Goal: Task Accomplishment & Management: Manage account settings

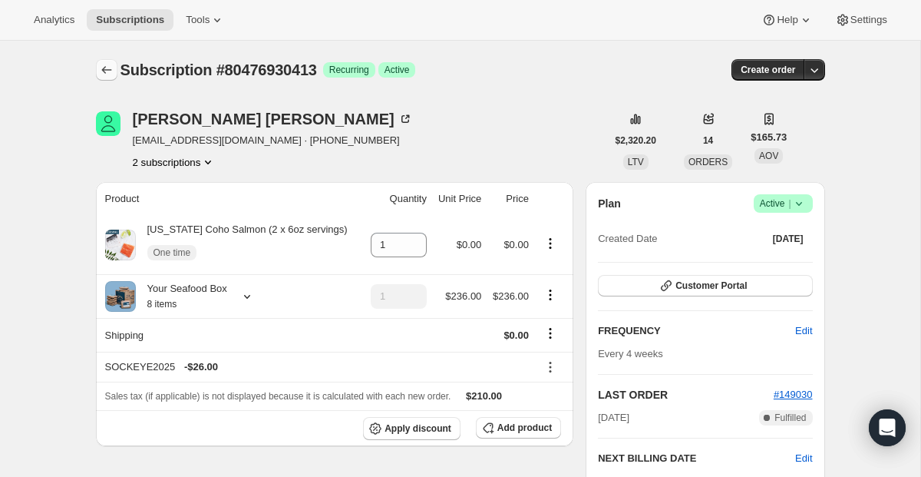
click at [104, 71] on icon "Subscriptions" at bounding box center [106, 70] width 10 height 8
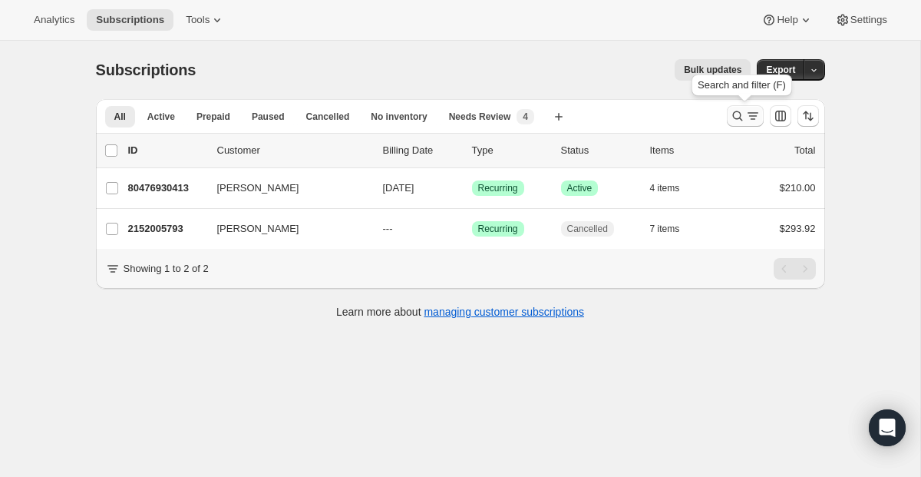
click at [741, 106] on button "Search and filter results" at bounding box center [745, 115] width 37 height 21
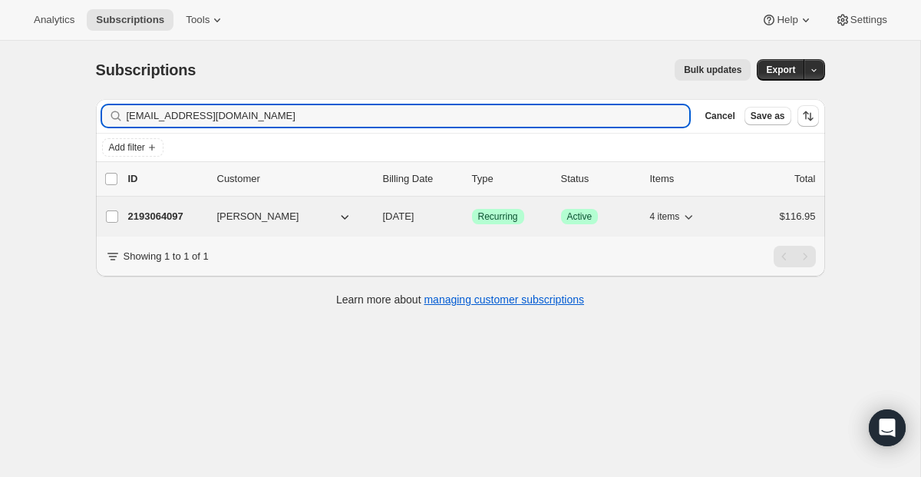
type input "[EMAIL_ADDRESS][DOMAIN_NAME]"
click at [500, 216] on span "Recurring" at bounding box center [498, 216] width 40 height 12
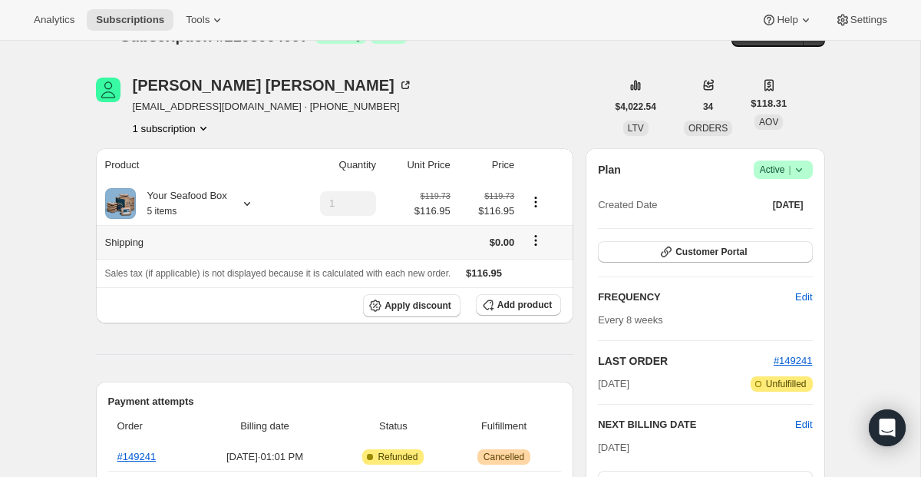
scroll to position [160, 0]
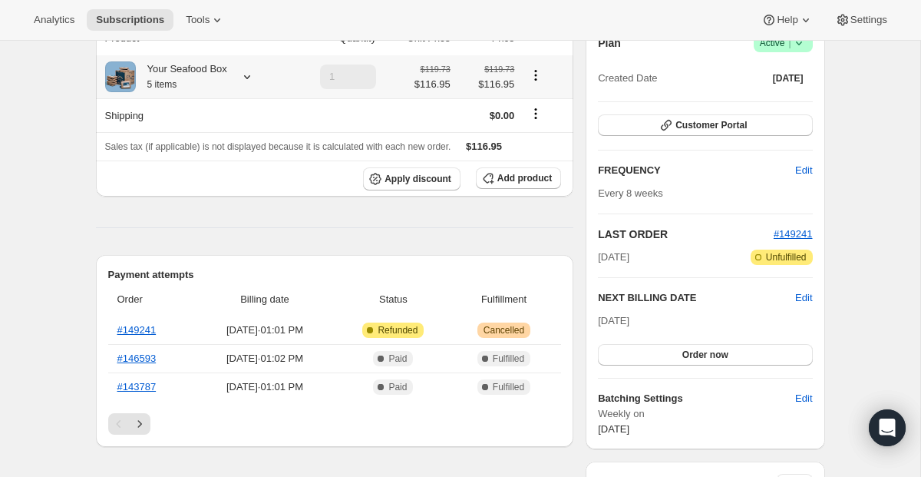
click at [247, 79] on icon at bounding box center [246, 76] width 15 height 15
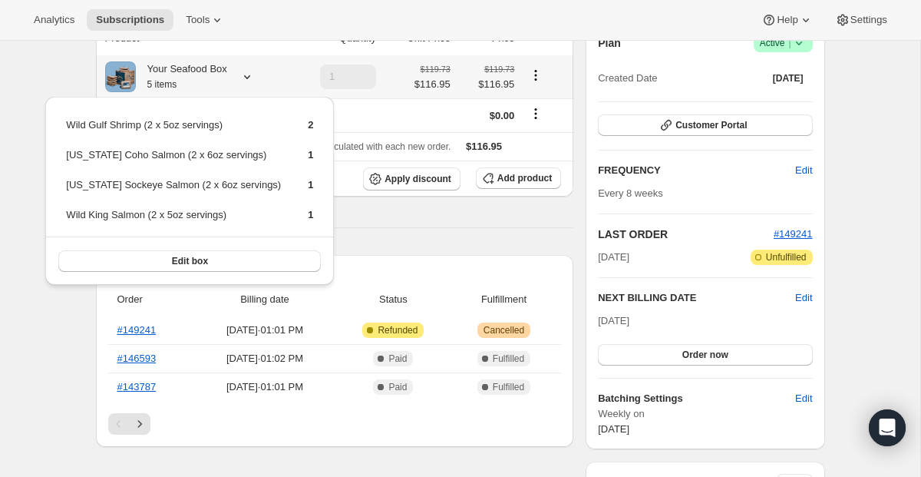
click at [247, 79] on icon at bounding box center [246, 76] width 15 height 15
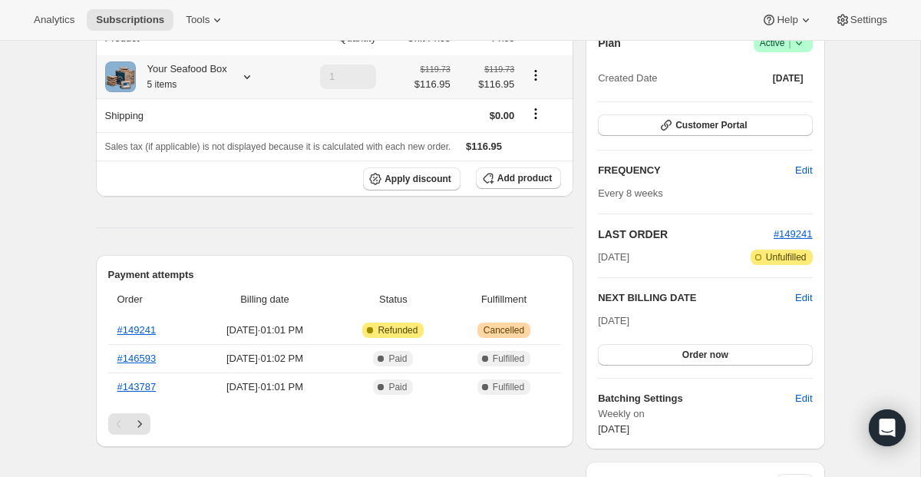
click at [247, 76] on icon at bounding box center [246, 76] width 15 height 15
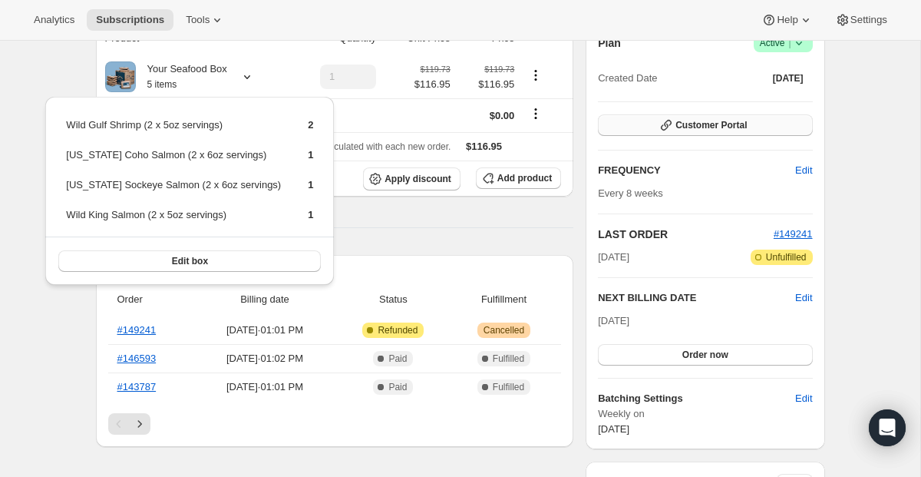
click at [686, 130] on span "Customer Portal" at bounding box center [710, 125] width 71 height 12
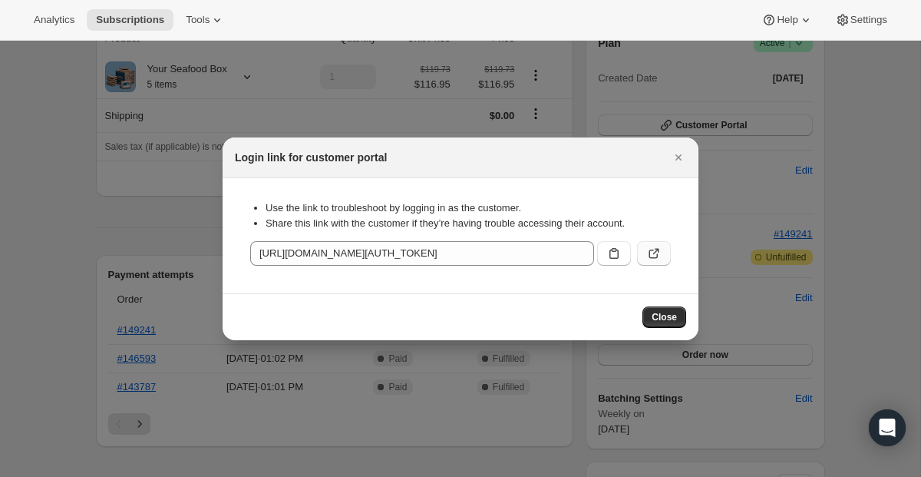
click at [655, 251] on icon ":r7mj:" at bounding box center [653, 253] width 15 height 15
click at [675, 160] on icon "Close" at bounding box center [678, 157] width 15 height 15
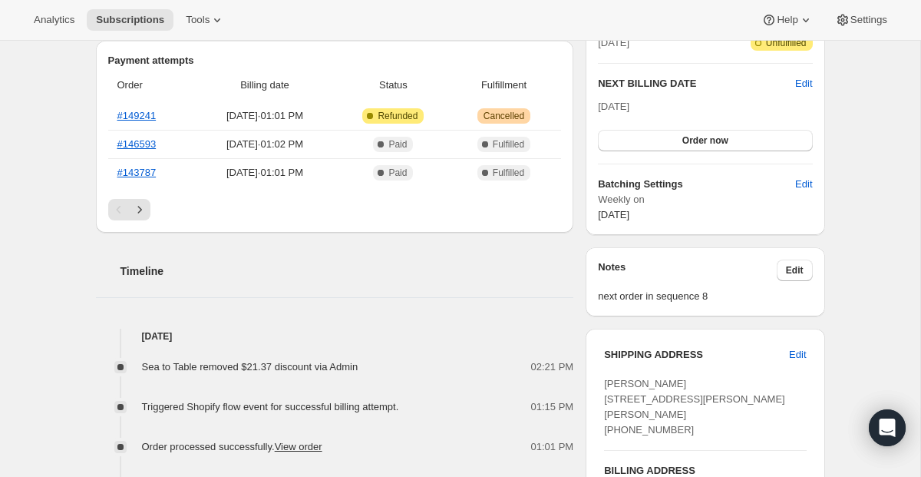
scroll to position [315, 0]
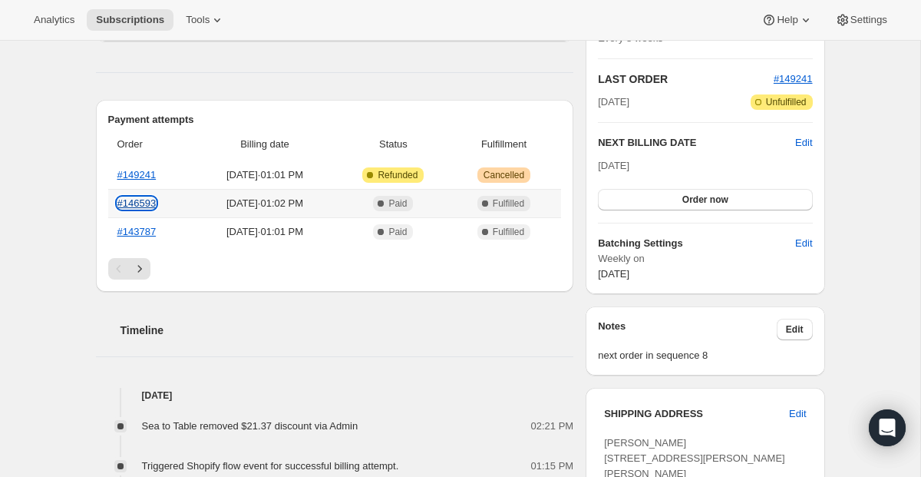
click at [133, 205] on link "#146593" at bounding box center [136, 203] width 39 height 12
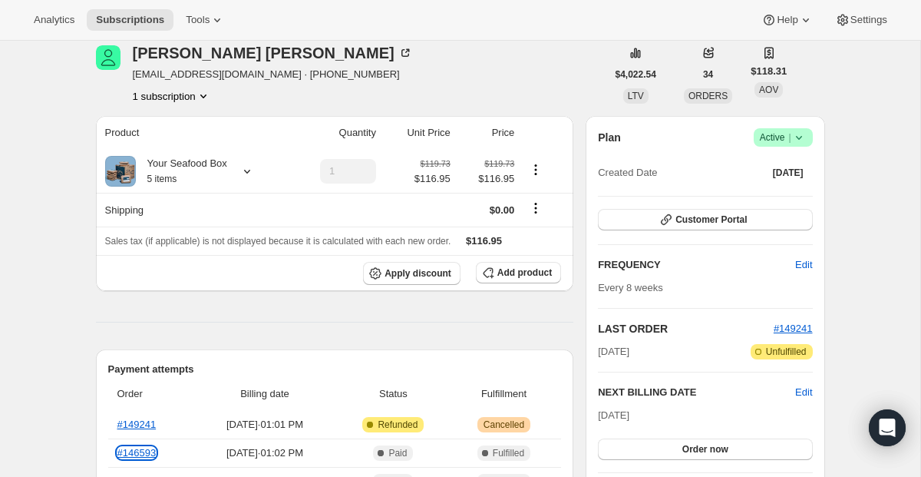
scroll to position [61, 0]
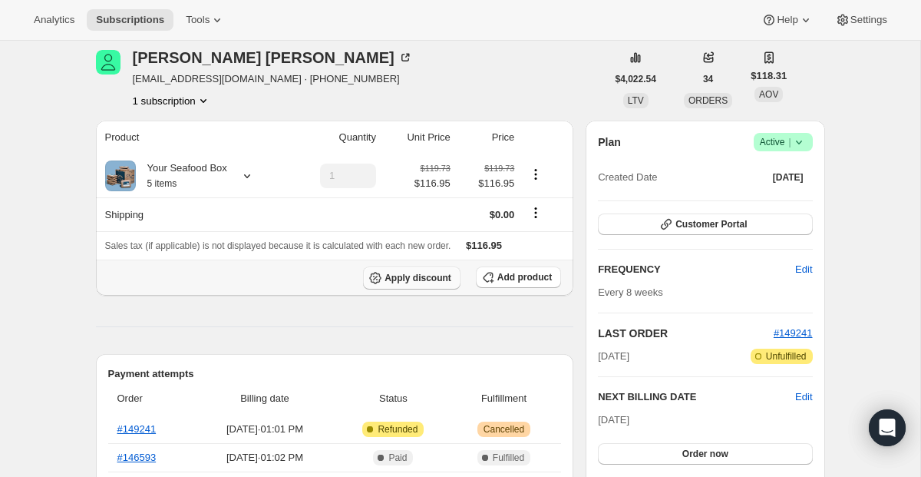
click at [438, 286] on button "Apply discount" at bounding box center [411, 277] width 97 height 23
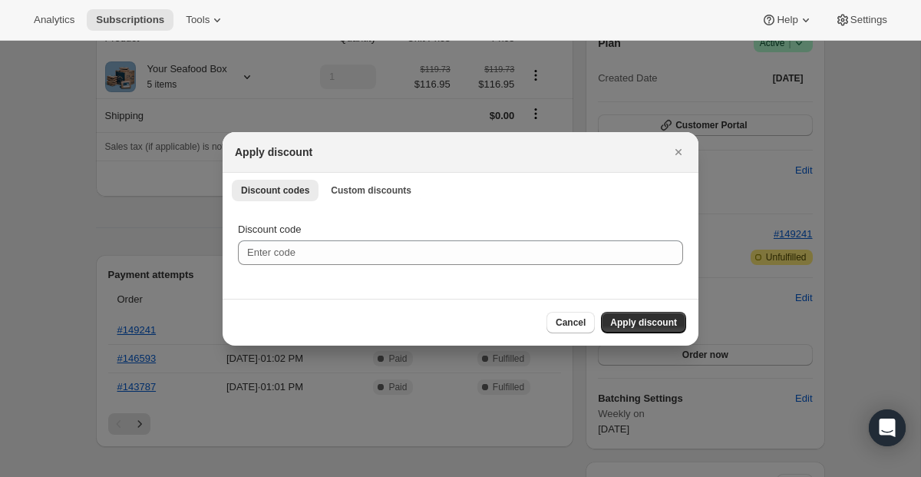
scroll to position [0, 0]
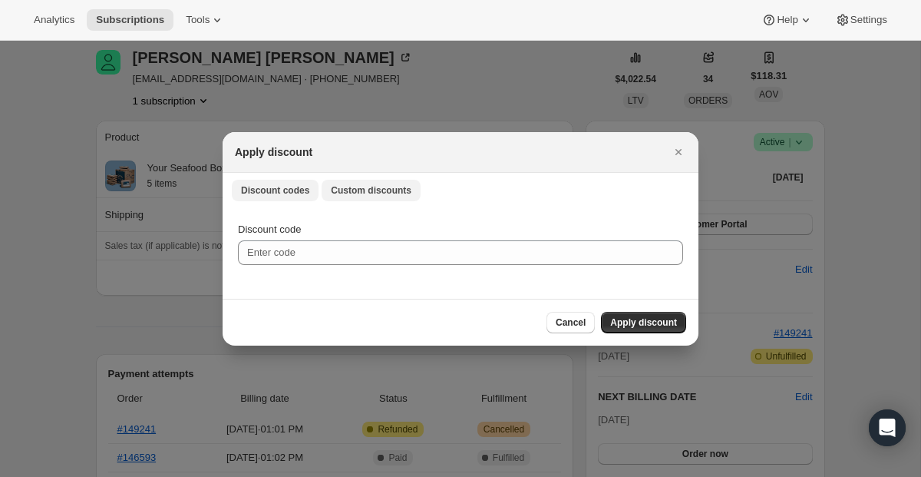
click at [371, 190] on span "Custom discounts" at bounding box center [371, 190] width 81 height 12
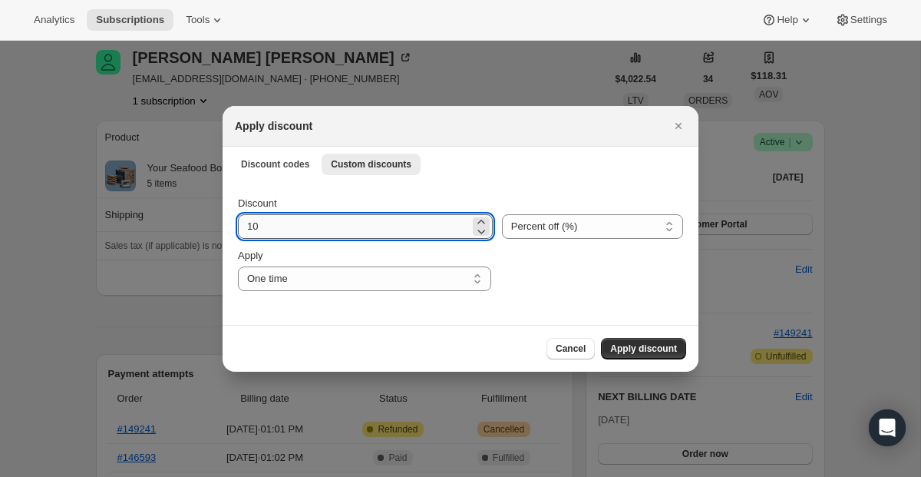
click at [325, 233] on input "10" at bounding box center [354, 226] width 232 height 25
click at [534, 226] on select "Percent off (%) Amount off ($)" at bounding box center [592, 226] width 181 height 25
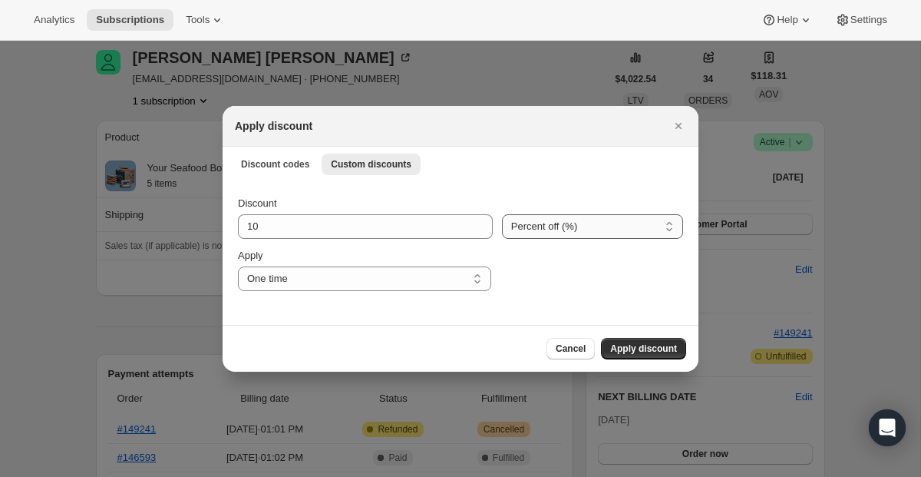
select select "fixed"
click at [502, 214] on select "Percent off (%) Amount off ($)" at bounding box center [592, 226] width 181 height 25
click at [351, 239] on div "Discount 10 Percent off (%) Amount off ($) Percent off (%) Apply One time Speci…" at bounding box center [460, 243] width 445 height 95
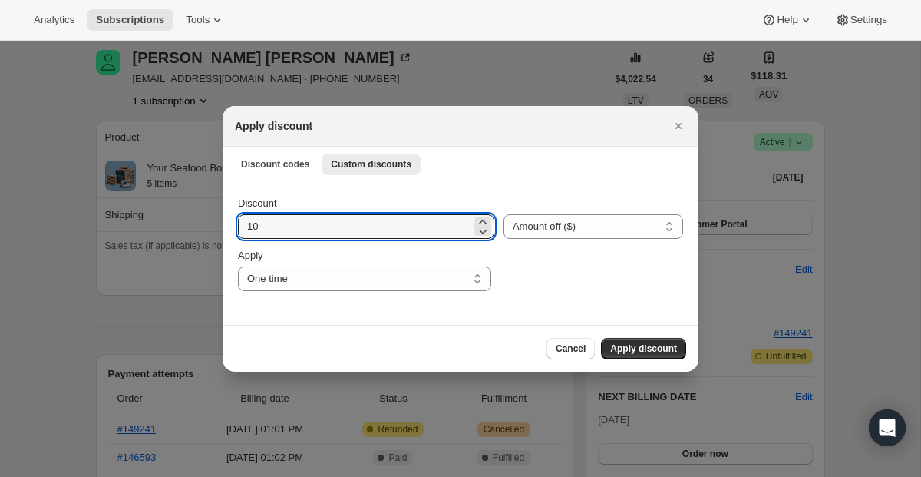
drag, startPoint x: 350, startPoint y: 233, endPoint x: 97, endPoint y: 185, distance: 257.7
paste input "21.37"
type input "21.37"
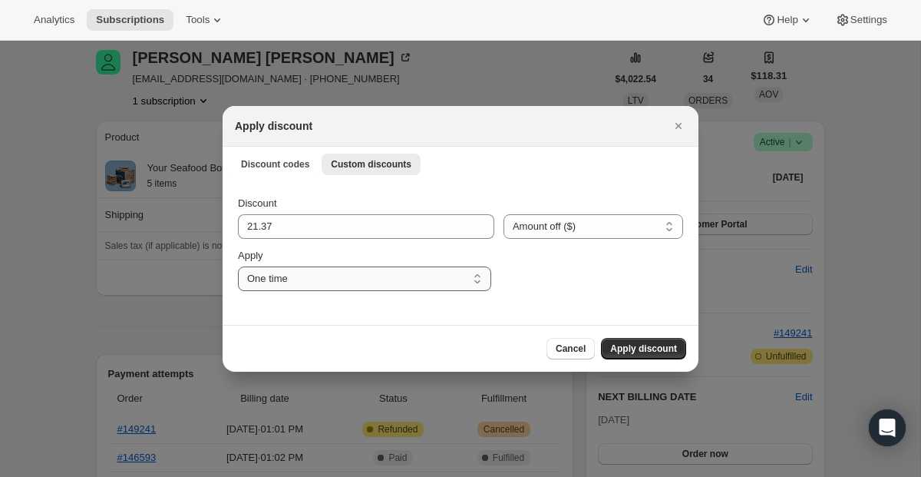
click at [408, 283] on select "One time Specify instances... Indefinitely" at bounding box center [364, 278] width 253 height 25
select select "specific"
click at [238, 266] on select "One time Specify instances... Indefinitely" at bounding box center [364, 278] width 253 height 25
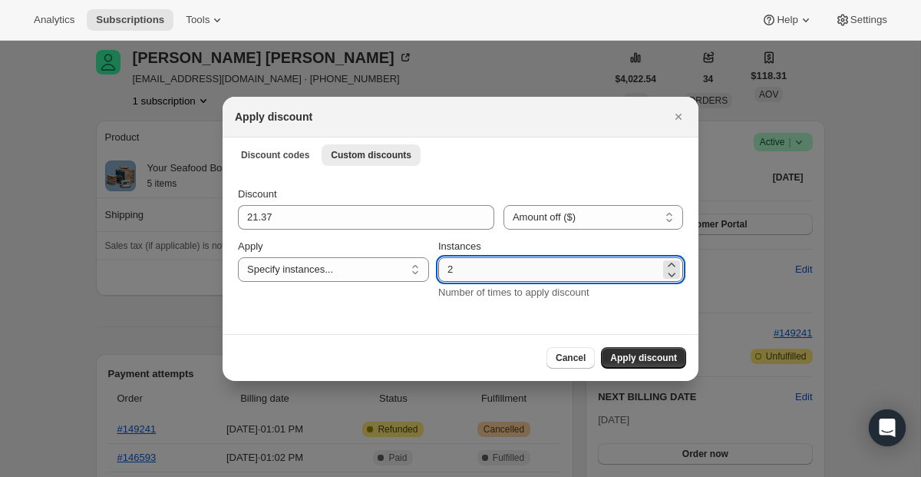
click at [489, 262] on input "2" at bounding box center [549, 269] width 222 height 25
type input "5"
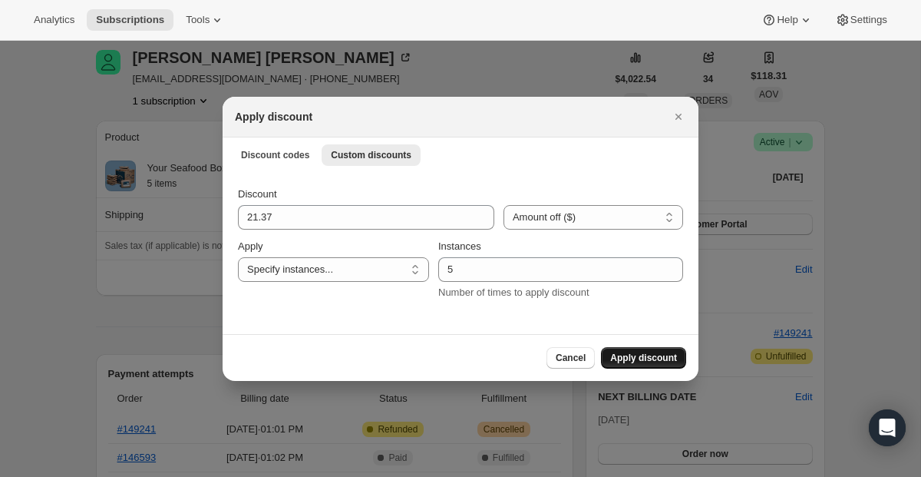
click at [646, 352] on span "Apply discount" at bounding box center [643, 357] width 67 height 12
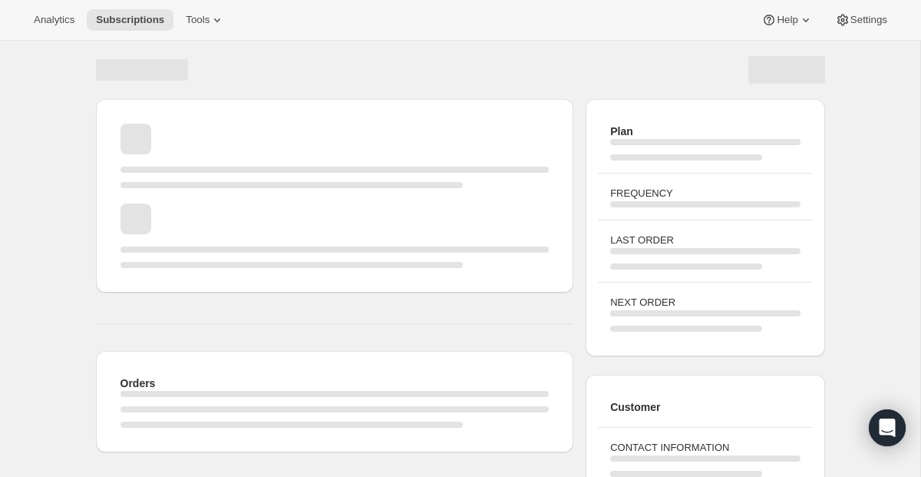
scroll to position [61, 0]
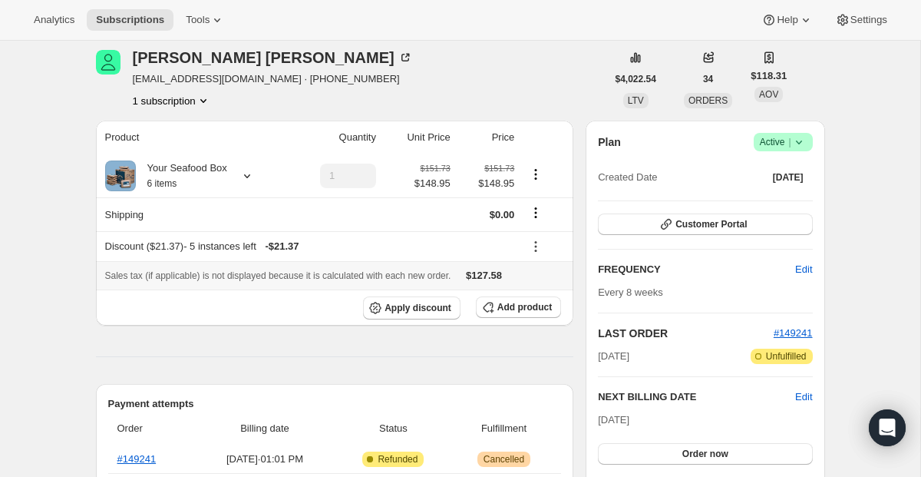
click at [533, 254] on button at bounding box center [535, 246] width 25 height 17
click at [538, 304] on span "Remove" at bounding box center [544, 302] width 37 height 12
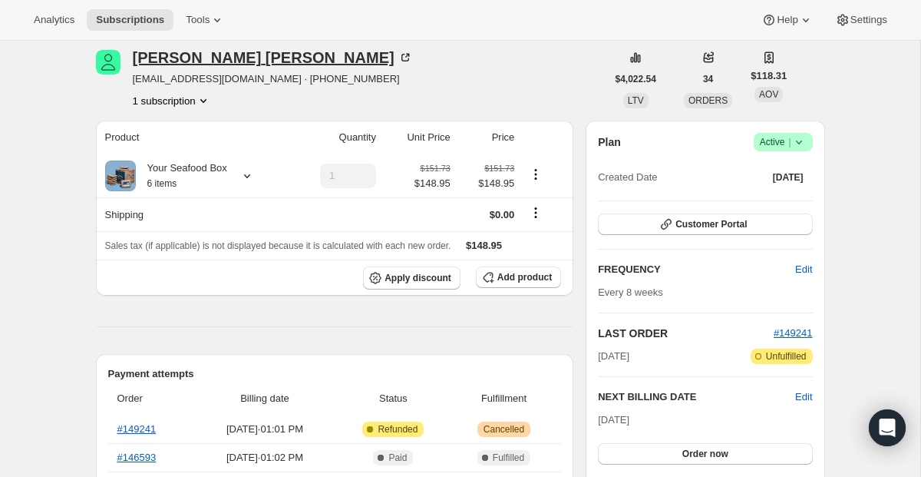
scroll to position [0, 0]
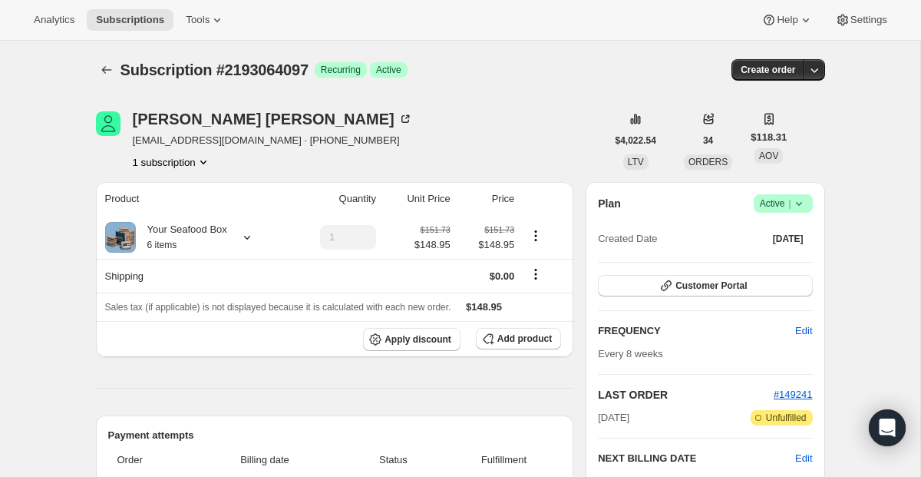
click at [117, 65] on div at bounding box center [108, 69] width 25 height 21
click at [107, 66] on icon "Subscriptions" at bounding box center [106, 69] width 15 height 15
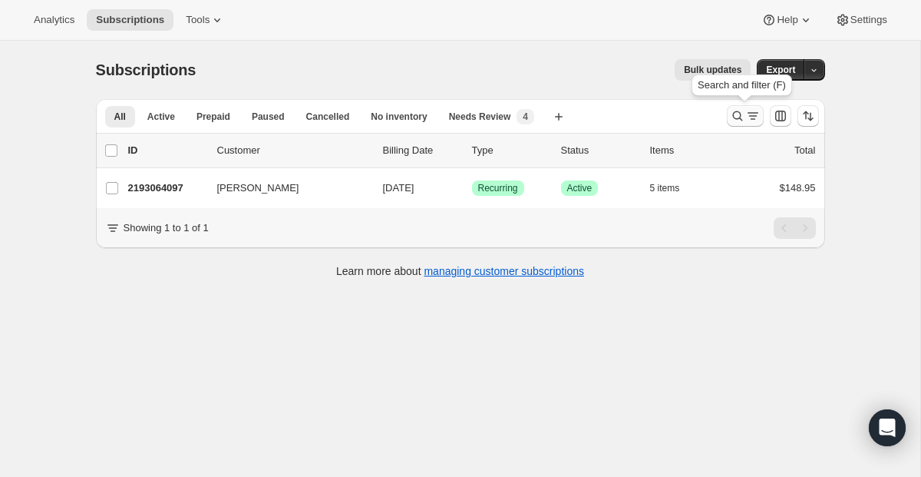
click at [747, 119] on icon "Search and filter results" at bounding box center [752, 115] width 15 height 15
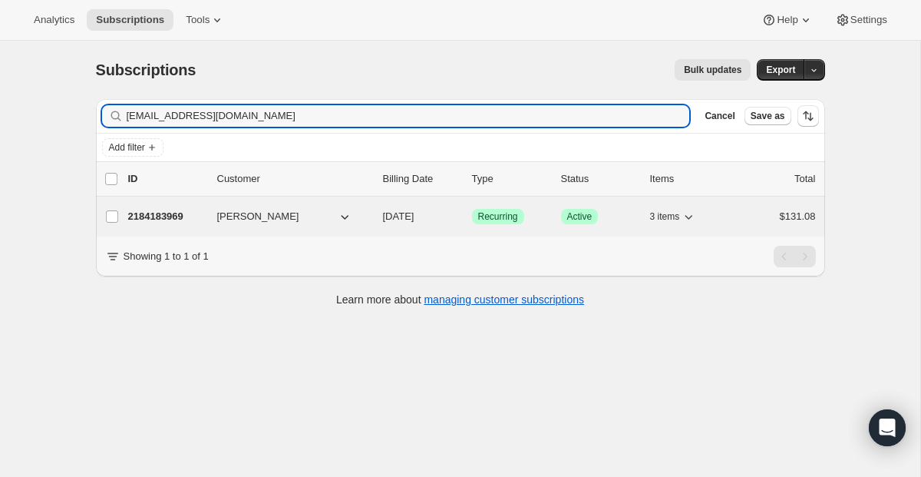
type input "[EMAIL_ADDRESS][DOMAIN_NAME]"
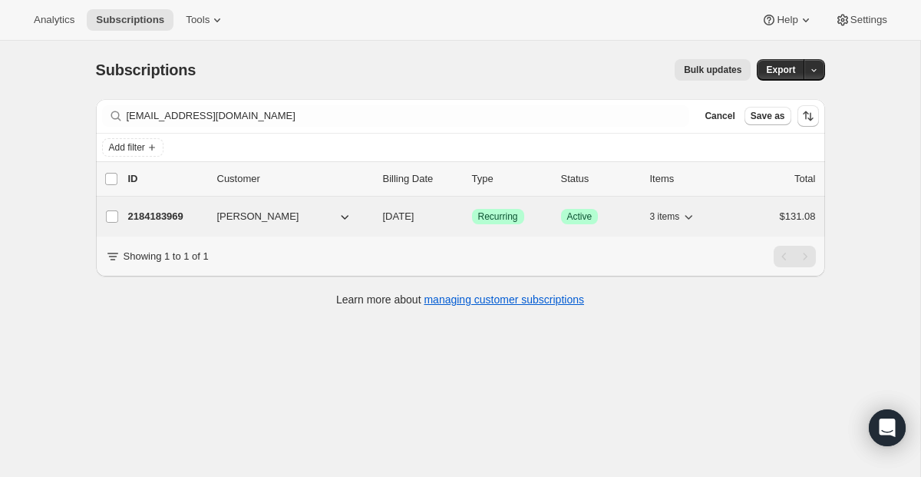
click at [498, 219] on span "Recurring" at bounding box center [498, 216] width 40 height 12
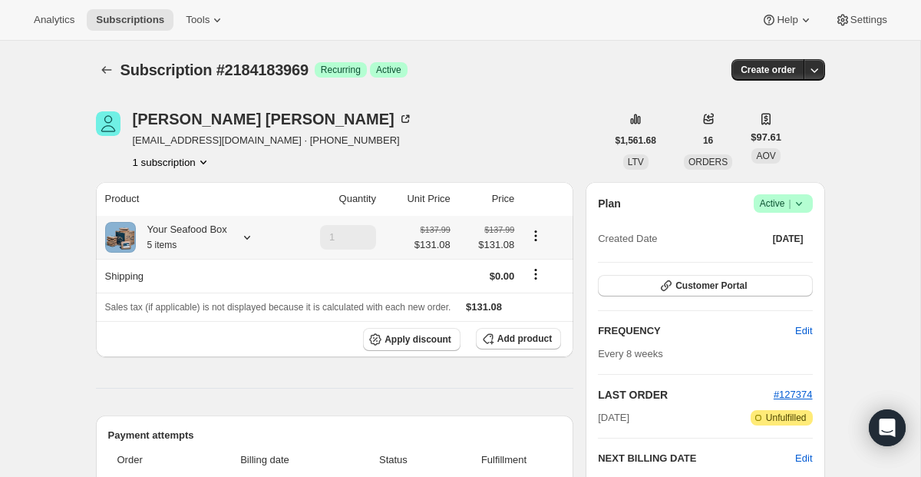
click at [253, 239] on icon at bounding box center [246, 236] width 15 height 15
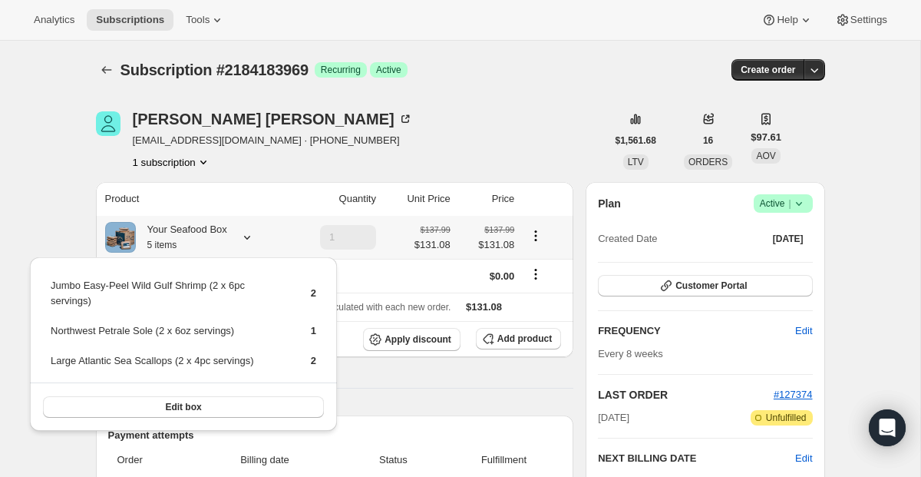
click at [253, 239] on icon at bounding box center [246, 236] width 15 height 15
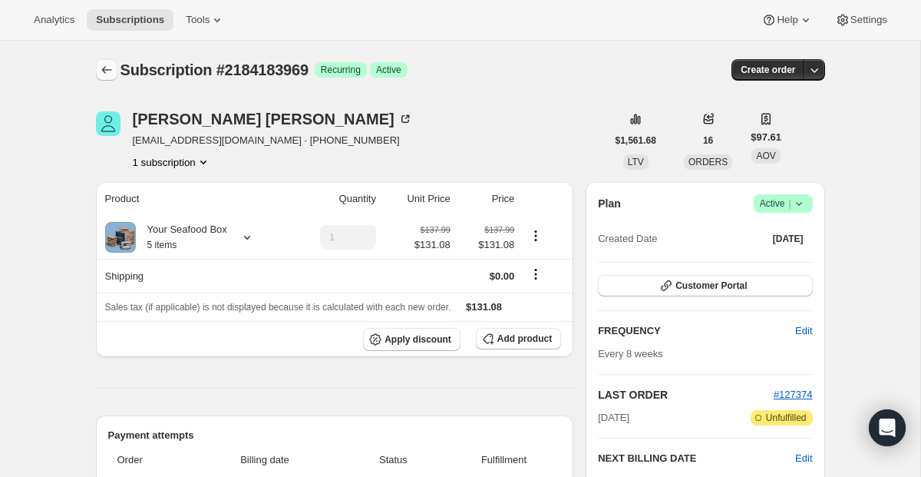
click at [109, 78] on button "Subscriptions" at bounding box center [106, 69] width 21 height 21
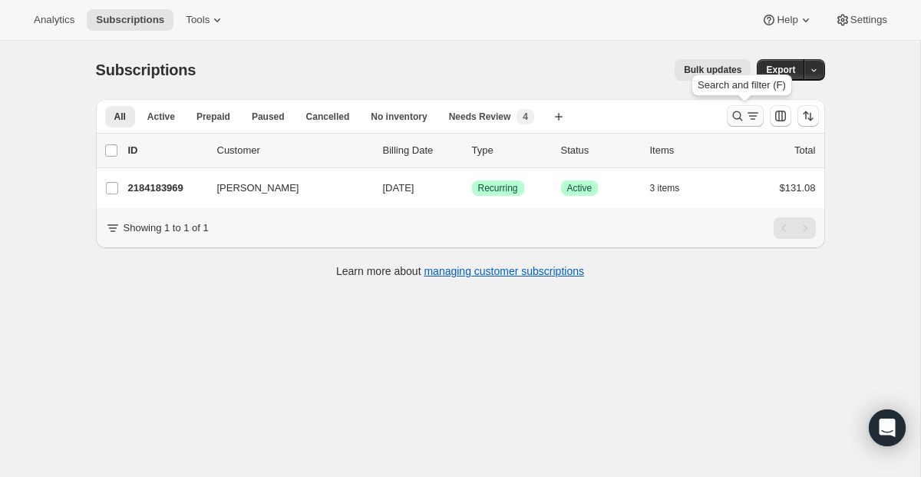
click at [741, 120] on icon "Search and filter results" at bounding box center [737, 116] width 10 height 10
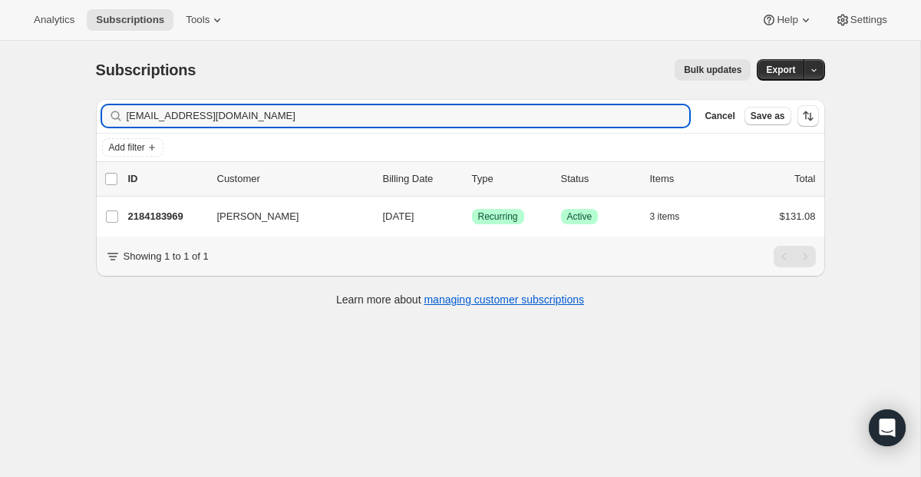
drag, startPoint x: 262, startPoint y: 118, endPoint x: -161, endPoint y: 52, distance: 427.9
click at [0, 52] on html "Analytics Subscriptions Tools Help Settings Skip to content Subscriptions. This…" at bounding box center [460, 238] width 921 height 477
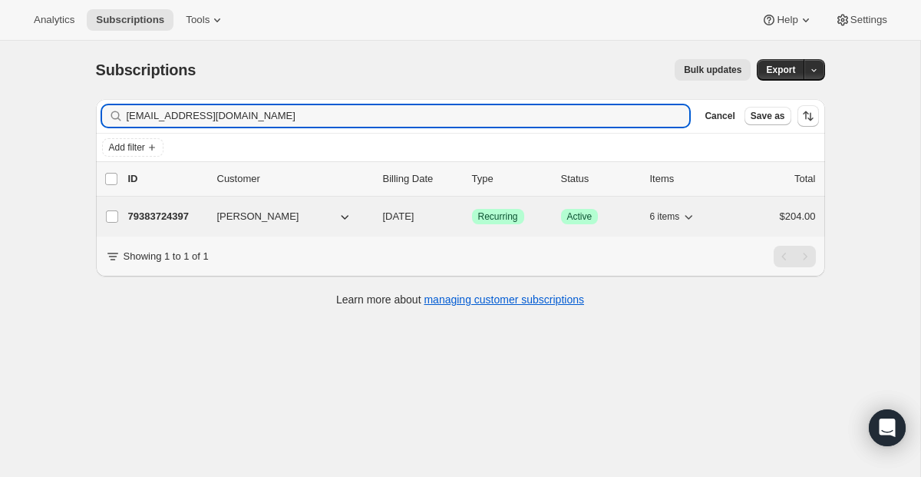
type input "[EMAIL_ADDRESS][DOMAIN_NAME]"
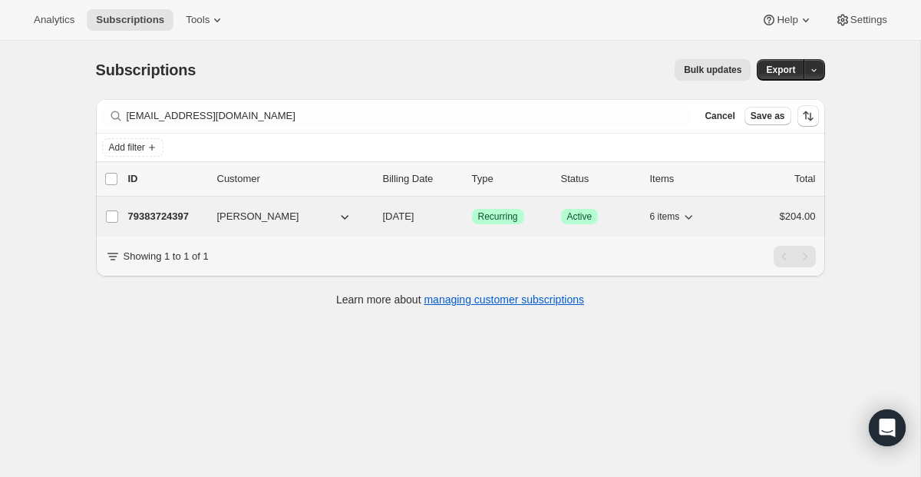
click at [502, 209] on span "Success Recurring" at bounding box center [498, 216] width 52 height 15
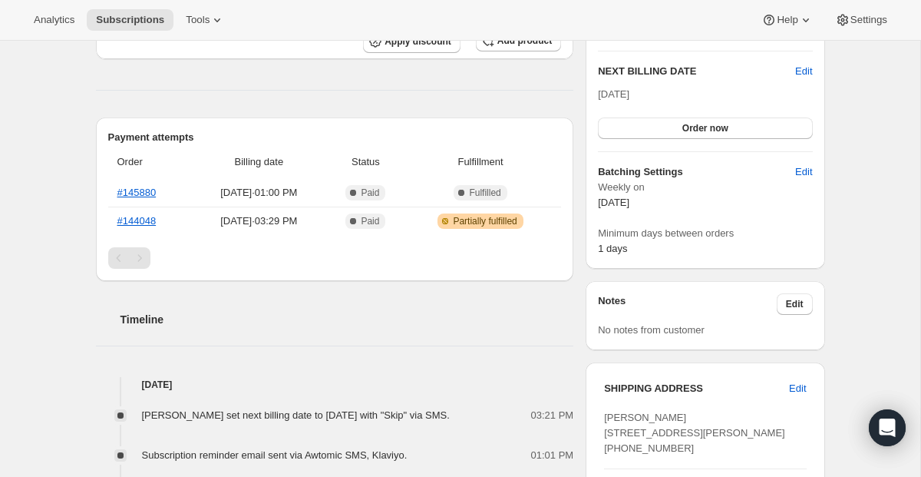
scroll to position [255, 0]
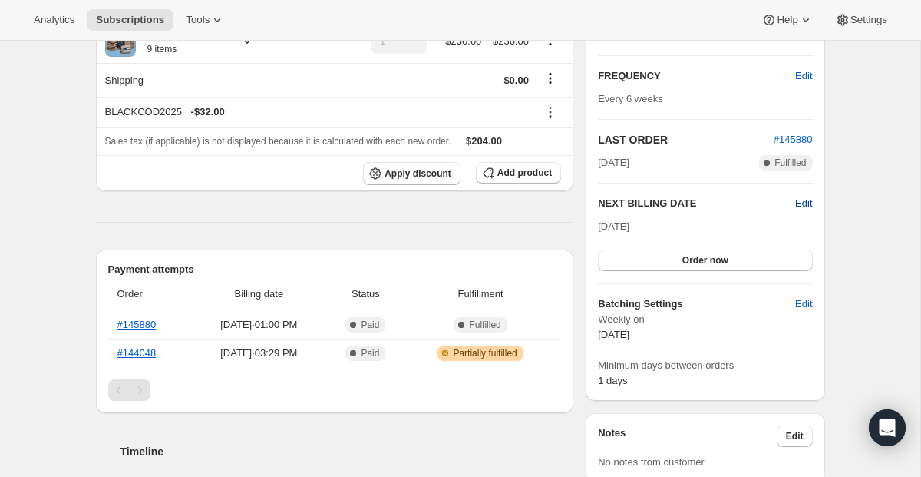
click at [803, 203] on span "Edit" at bounding box center [803, 203] width 17 height 15
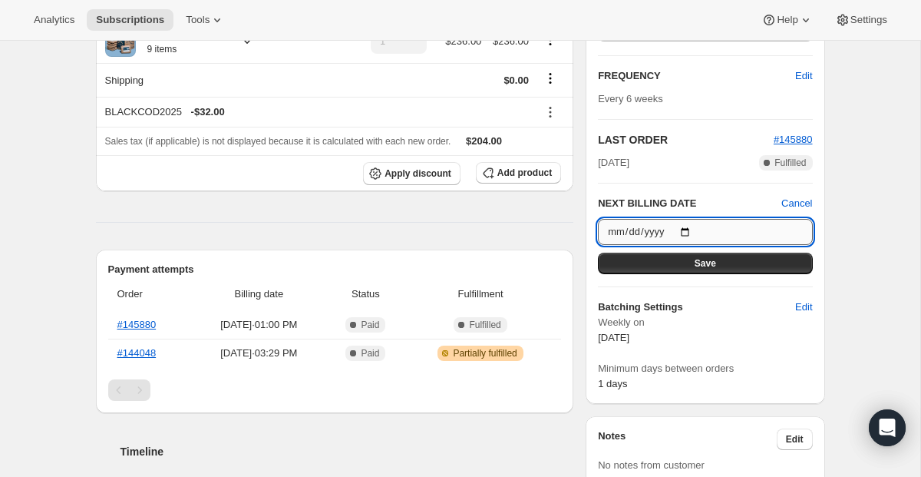
click at [692, 227] on input "[DATE]" at bounding box center [705, 232] width 214 height 26
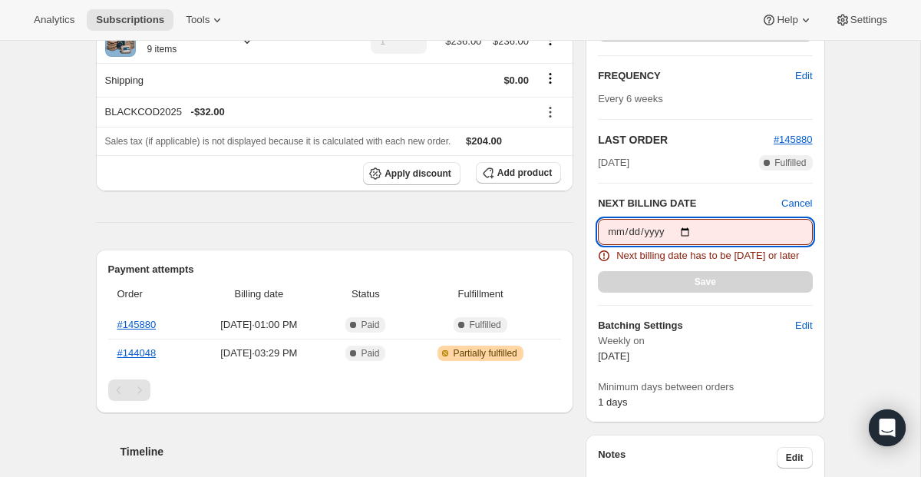
type input "[DATE]"
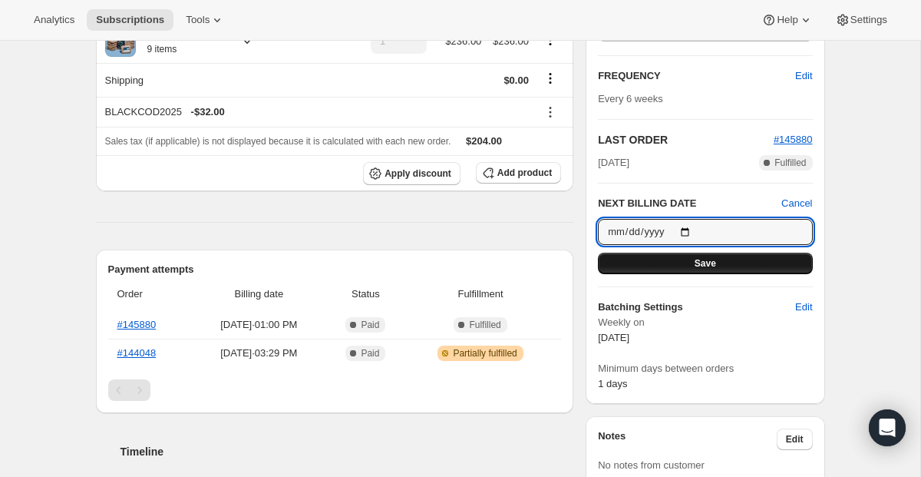
click at [707, 264] on span "Save" at bounding box center [704, 263] width 21 height 12
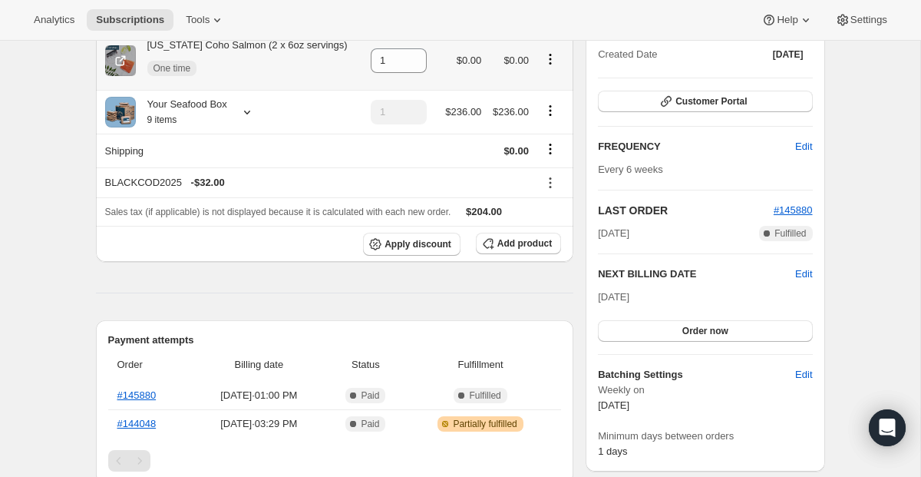
scroll to position [0, 0]
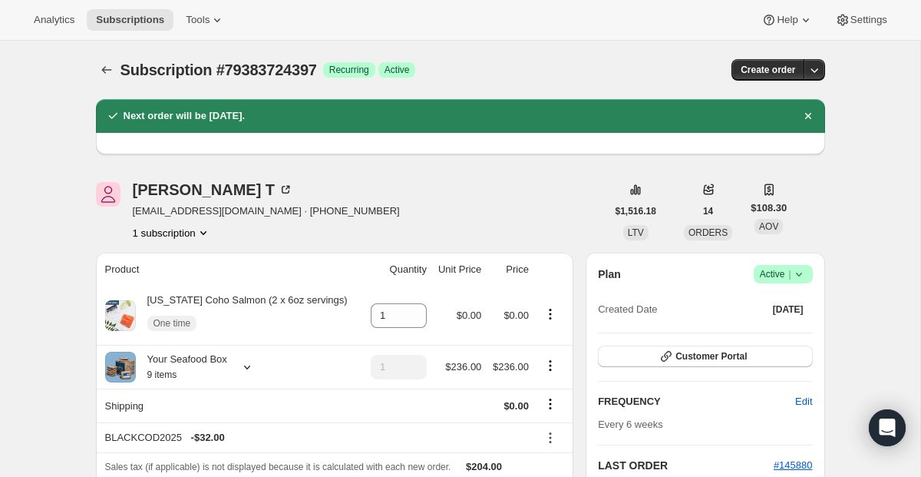
click at [96, 68] on button "Subscriptions" at bounding box center [106, 69] width 21 height 21
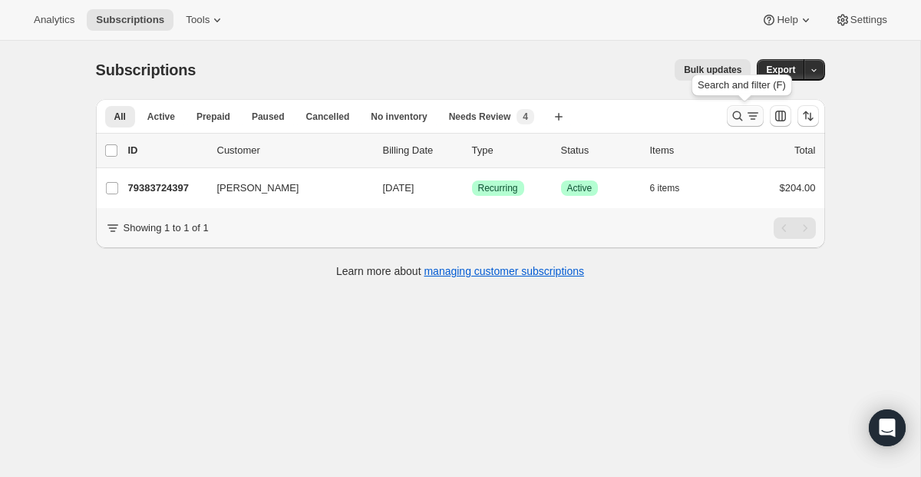
click at [757, 126] on button "Search and filter results" at bounding box center [745, 115] width 37 height 21
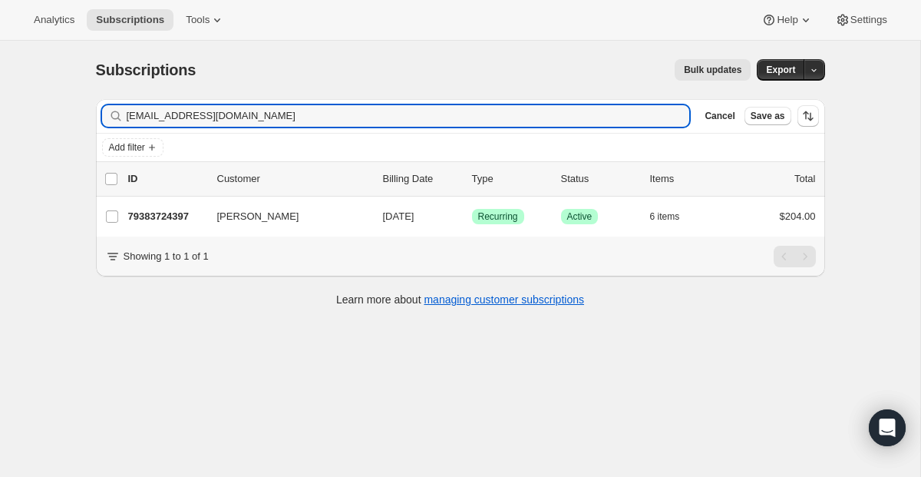
drag, startPoint x: 321, startPoint y: 119, endPoint x: -72, endPoint y: 46, distance: 399.6
click at [0, 46] on html "Analytics Subscriptions Tools Help Settings Skip to content Subscriptions. This…" at bounding box center [460, 238] width 921 height 477
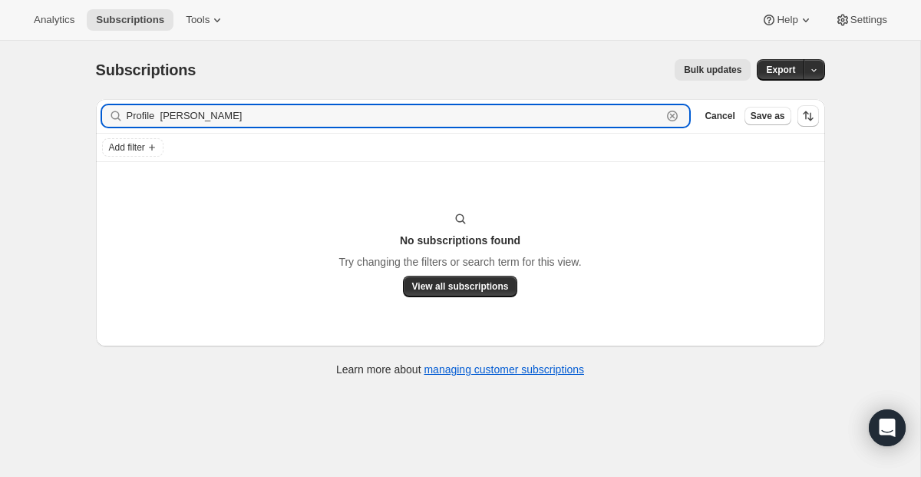
drag, startPoint x: 381, startPoint y: 122, endPoint x: 21, endPoint y: 108, distance: 360.2
click at [21, 108] on div "Subscriptions. This page is ready Subscriptions Bulk updates More actions Bulk …" at bounding box center [460, 279] width 920 height 477
paste input "[EMAIL_ADDRESS][DOMAIN_NAME]"
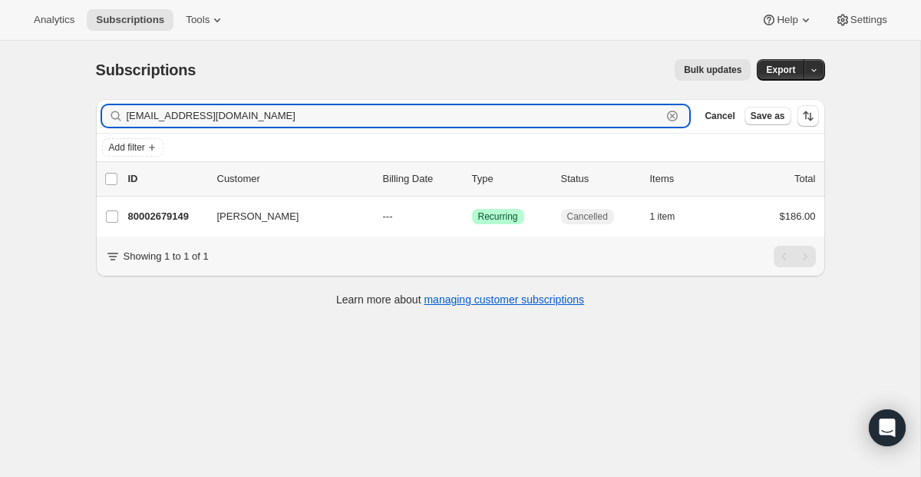
type input "[EMAIL_ADDRESS][DOMAIN_NAME]"
